Goal: Transaction & Acquisition: Download file/media

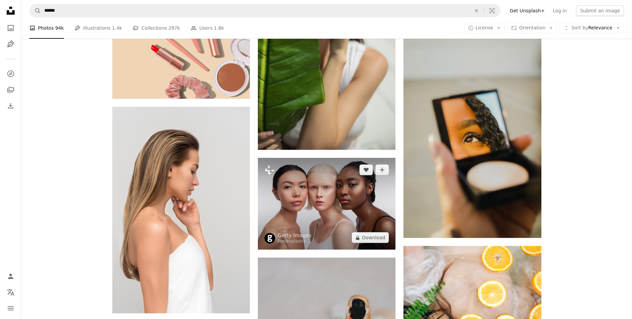
scroll to position [633, 0]
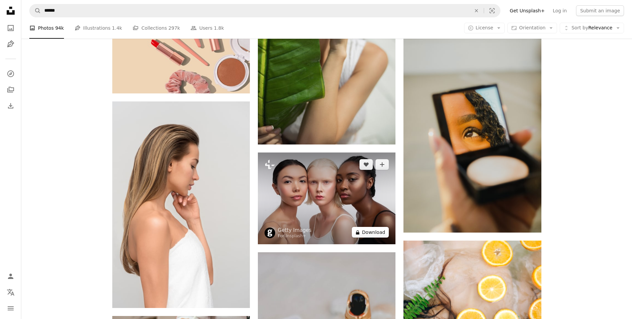
click at [383, 229] on button "A lock Download" at bounding box center [370, 232] width 37 height 11
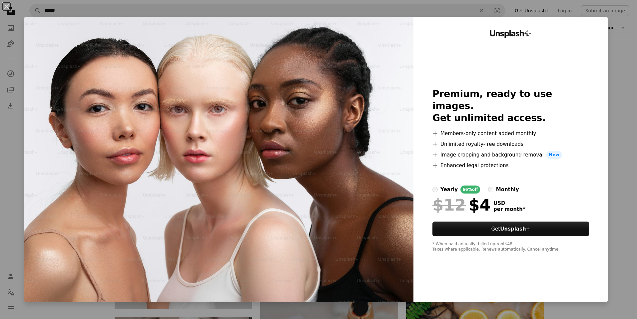
click at [615, 52] on div "An X shape Unsplash+ Premium, ready to use images. Get unlimited access. A plus…" at bounding box center [318, 159] width 637 height 319
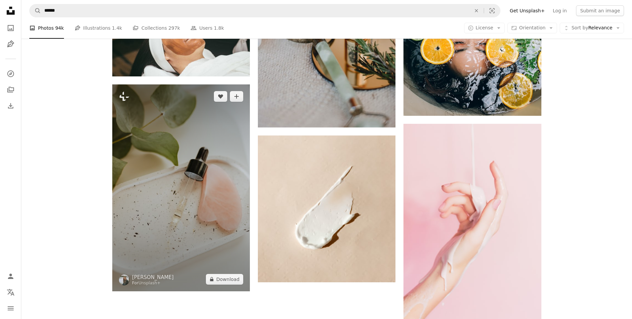
scroll to position [1000, 0]
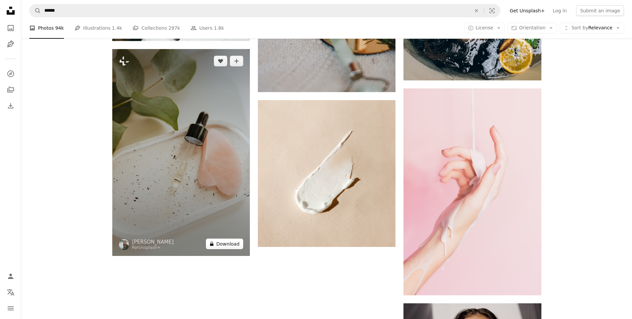
click at [224, 239] on button "A lock Download" at bounding box center [224, 243] width 37 height 11
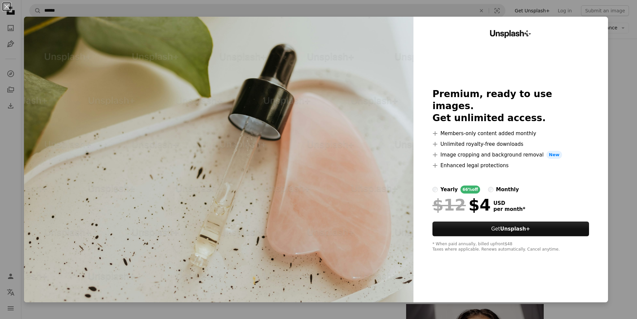
click at [629, 30] on div "An X shape Unsplash+ Premium, ready to use images. Get unlimited access. A plus…" at bounding box center [318, 159] width 637 height 319
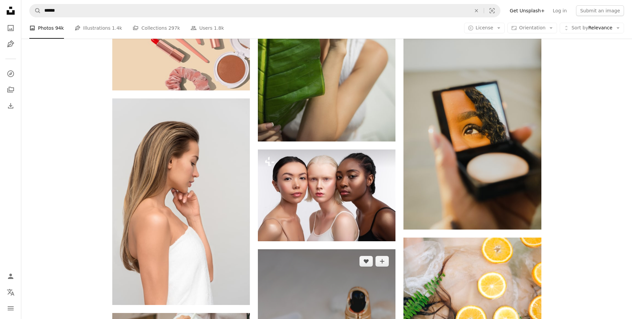
scroll to position [633, 0]
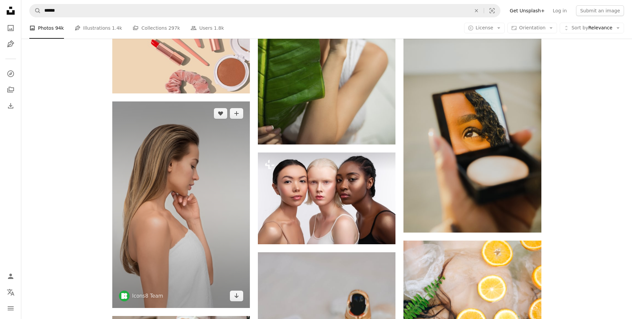
click at [243, 300] on div "Arrow pointing down" at bounding box center [236, 295] width 13 height 11
click at [237, 296] on icon "Download" at bounding box center [237, 295] width 4 height 5
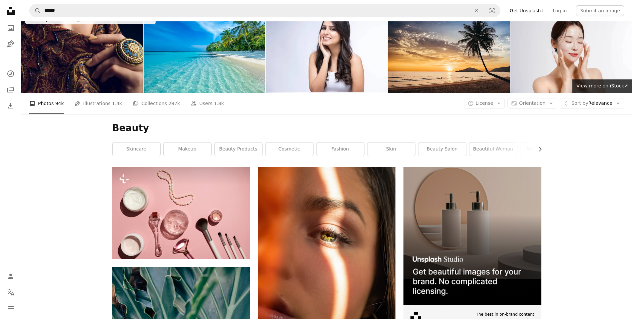
scroll to position [0, 0]
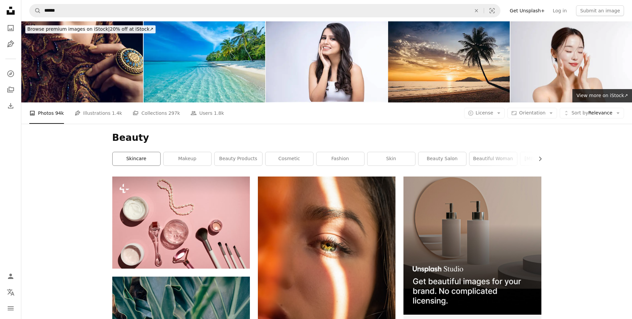
click at [131, 159] on link "skincare" at bounding box center [137, 158] width 48 height 13
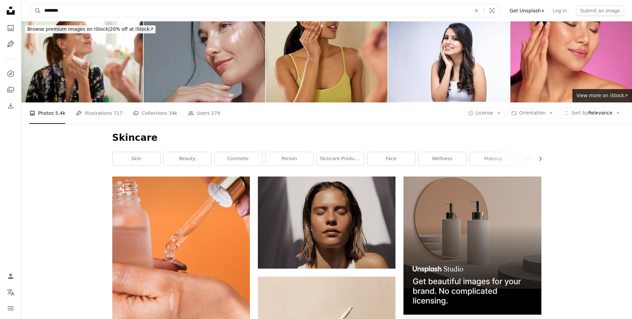
click at [130, 9] on input "********" at bounding box center [255, 10] width 428 height 13
type input "*"
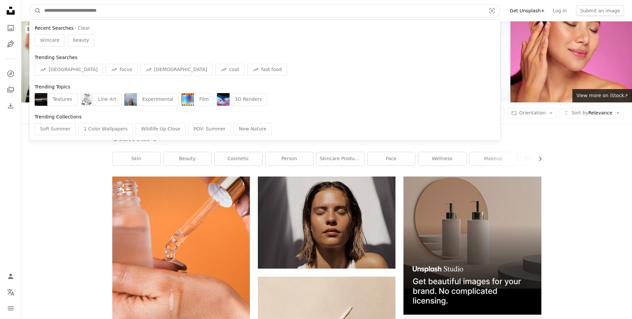
type input "*"
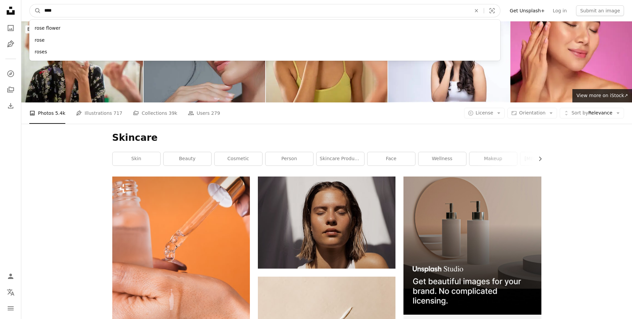
type input "****"
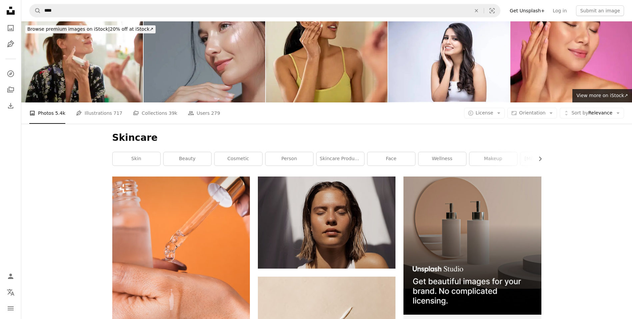
click at [140, 19] on nav "A magnifying glass **** An X shape Visual search Filters Get Unsplash+ Log in S…" at bounding box center [326, 10] width 611 height 21
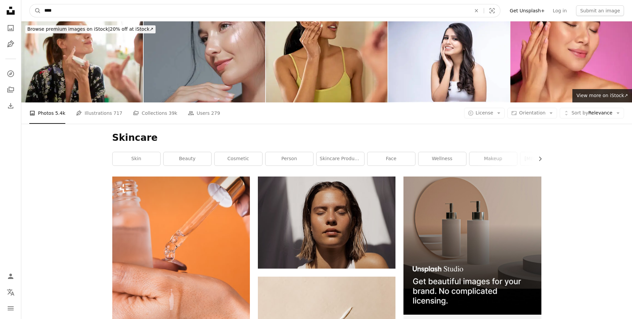
click at [247, 14] on input "****" at bounding box center [255, 10] width 428 height 13
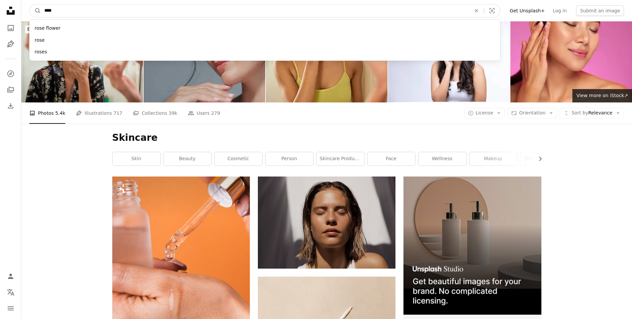
click button "A magnifying glass" at bounding box center [35, 10] width 11 height 13
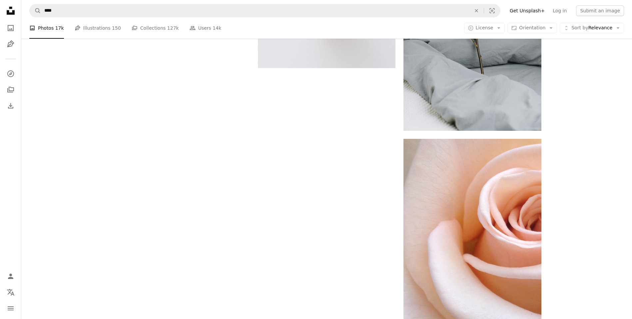
scroll to position [1533, 0]
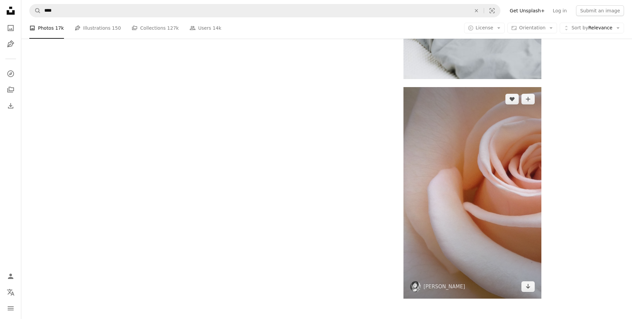
click at [422, 219] on img at bounding box center [473, 192] width 138 height 211
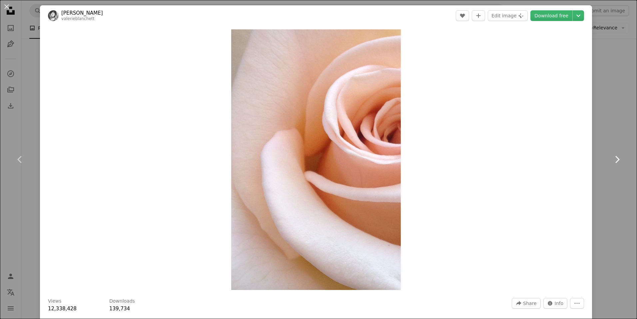
click at [603, 142] on link "Chevron right" at bounding box center [617, 159] width 40 height 64
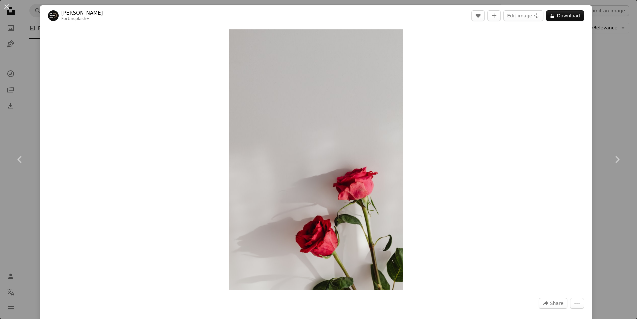
click at [595, 141] on div "An X shape Chevron left Chevron right [PERSON_NAME] For Unsplash+ A heart A plu…" at bounding box center [318, 159] width 637 height 319
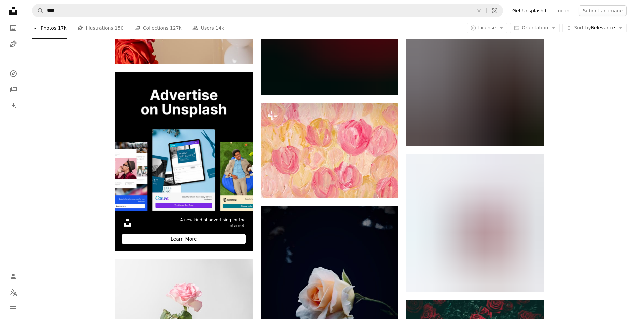
scroll to position [2100, 0]
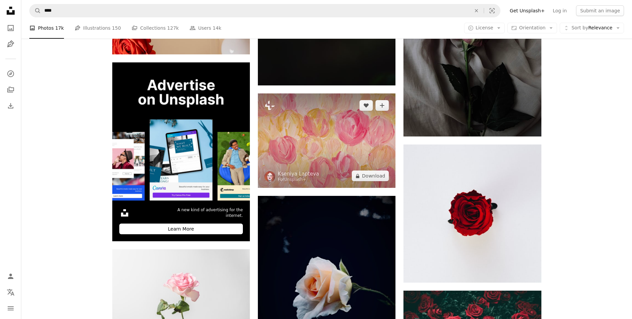
click at [329, 177] on img at bounding box center [327, 140] width 138 height 95
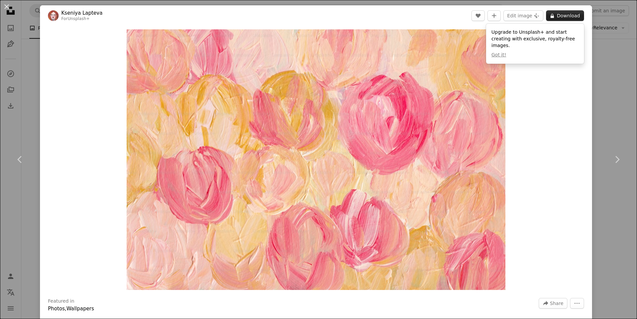
drag, startPoint x: 577, startPoint y: 14, endPoint x: 573, endPoint y: 13, distance: 4.4
click at [575, 14] on button "A lock Download" at bounding box center [565, 15] width 38 height 11
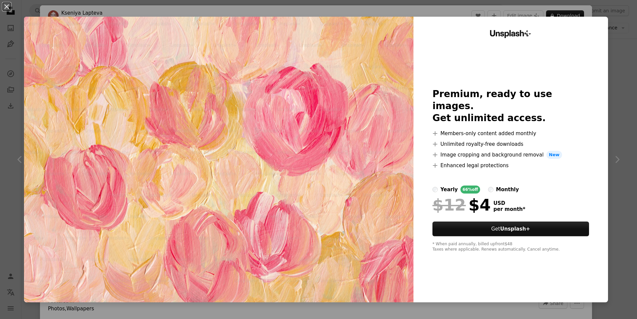
click at [530, 11] on div "An X shape Unsplash+ Premium, ready to use images. Get unlimited access. A plus…" at bounding box center [318, 159] width 637 height 319
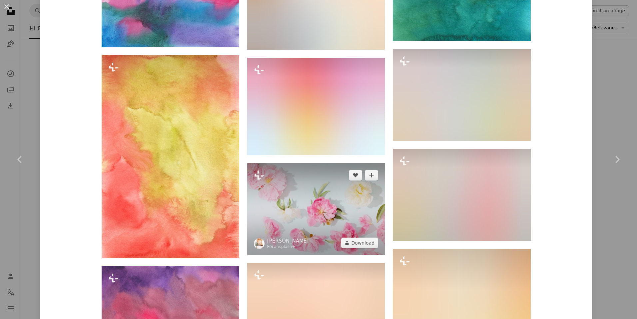
scroll to position [1667, 0]
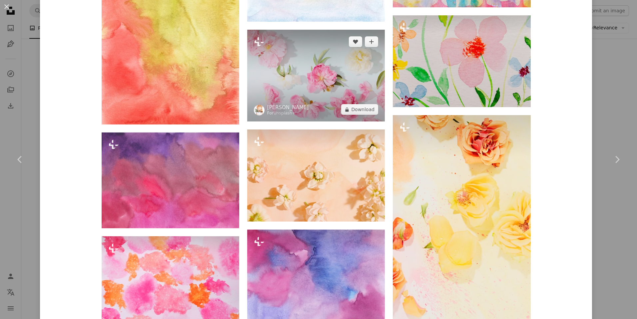
click at [299, 120] on img at bounding box center [316, 76] width 138 height 92
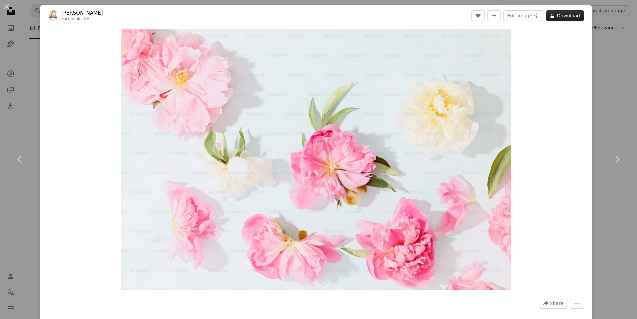
click at [557, 14] on button "A lock Download" at bounding box center [565, 15] width 38 height 11
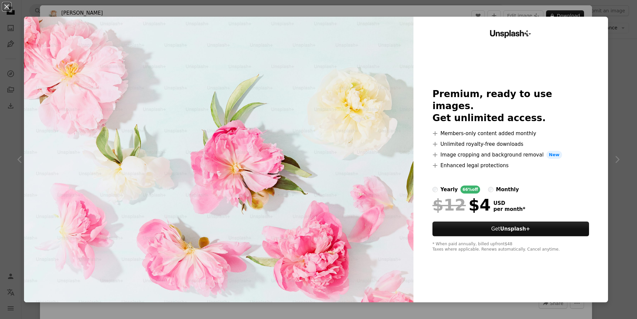
click at [546, 14] on div "An X shape Unsplash+ Premium, ready to use images. Get unlimited access. A plus…" at bounding box center [318, 159] width 637 height 319
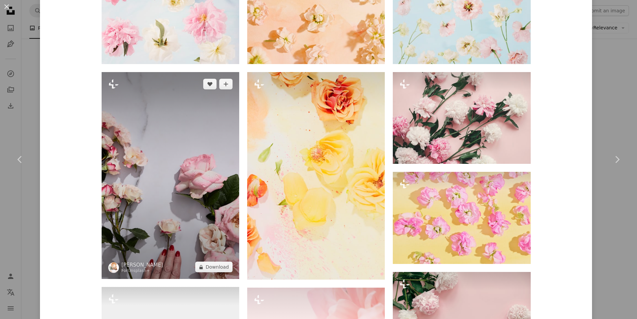
scroll to position [600, 0]
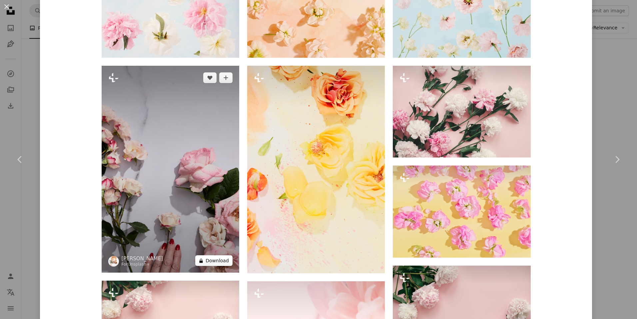
click at [217, 259] on button "A lock Download" at bounding box center [213, 260] width 37 height 11
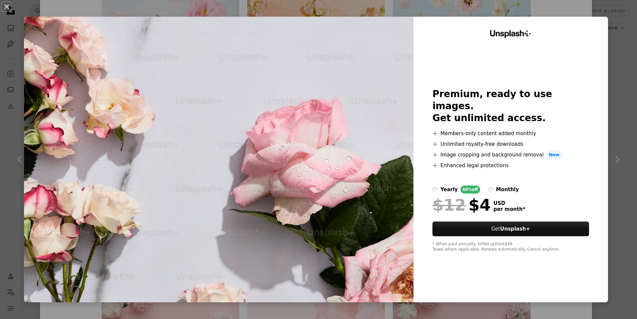
click at [403, 12] on div "An X shape Unsplash+ Premium, ready to use images. Get unlimited access. A plus…" at bounding box center [318, 159] width 637 height 319
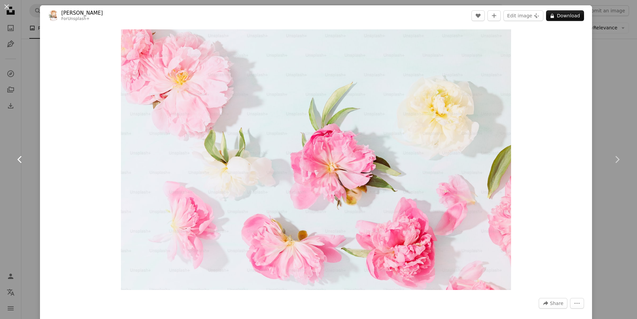
click at [31, 174] on link "Chevron left" at bounding box center [20, 159] width 40 height 64
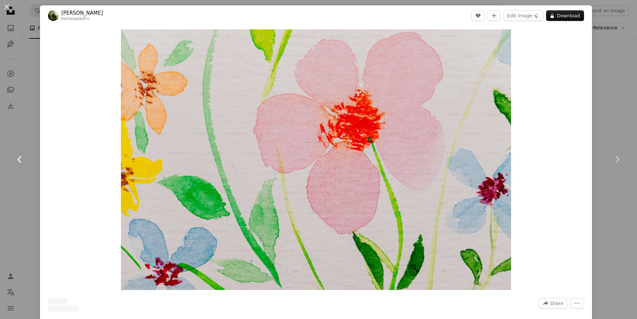
click at [27, 170] on link "Chevron left" at bounding box center [20, 159] width 40 height 64
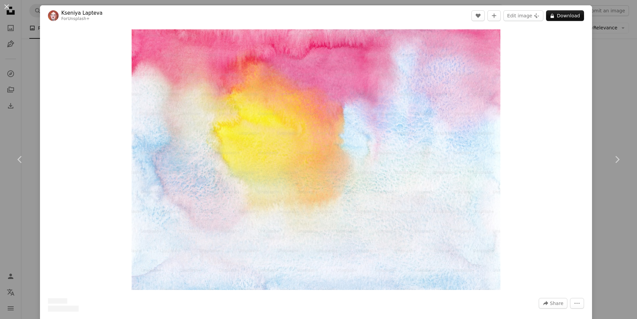
click at [625, 42] on div "An X shape Chevron left Chevron right [PERSON_NAME] For Unsplash+ A heart A plu…" at bounding box center [318, 159] width 637 height 319
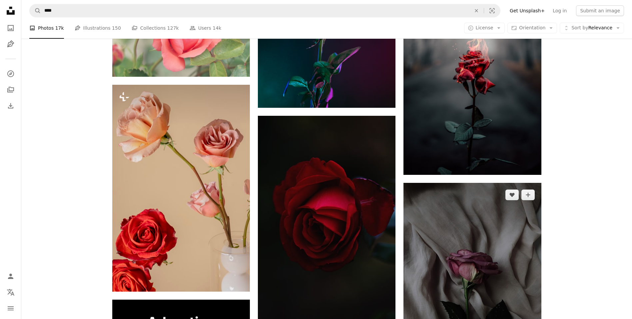
scroll to position [1700, 0]
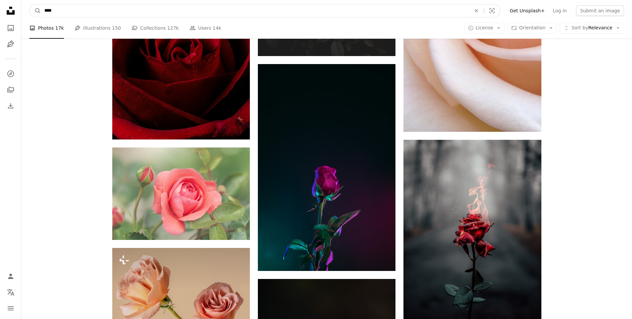
click at [43, 9] on input "****" at bounding box center [255, 10] width 428 height 13
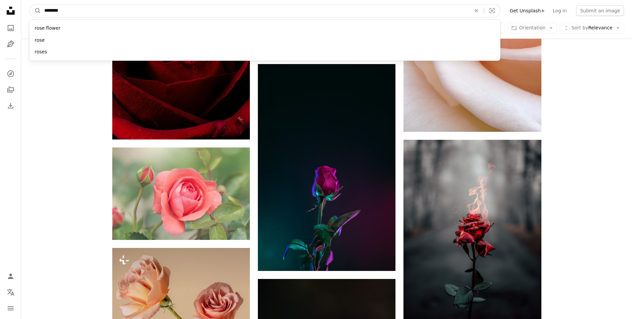
type input "*********"
click button "A magnifying glass" at bounding box center [35, 10] width 11 height 13
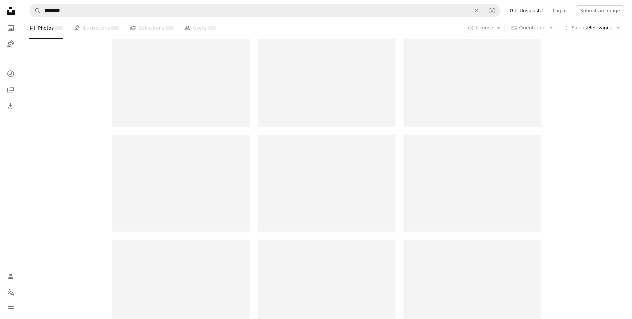
scroll to position [267, 0]
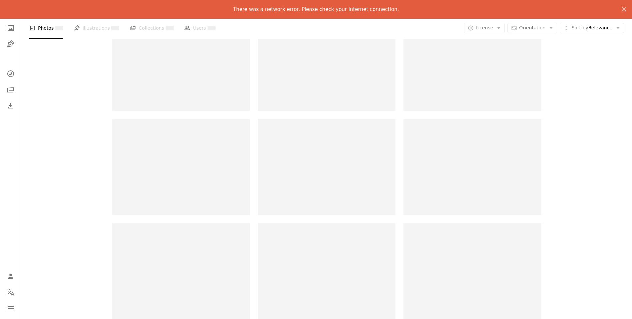
click at [312, 237] on div at bounding box center [327, 271] width 138 height 96
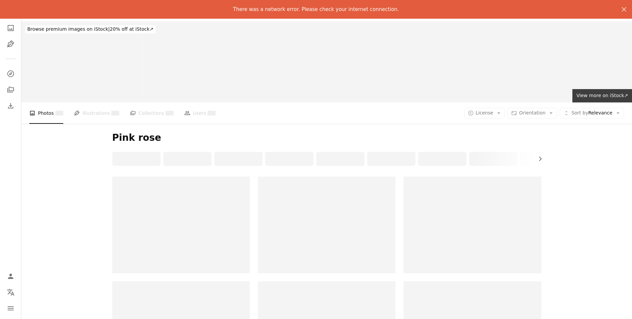
scroll to position [33, 0]
